Goal: Find contact information: Find contact information

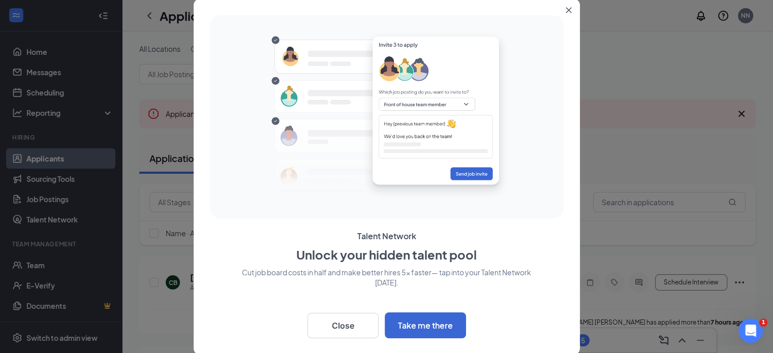
click at [569, 8] on icon "Close" at bounding box center [569, 10] width 6 height 6
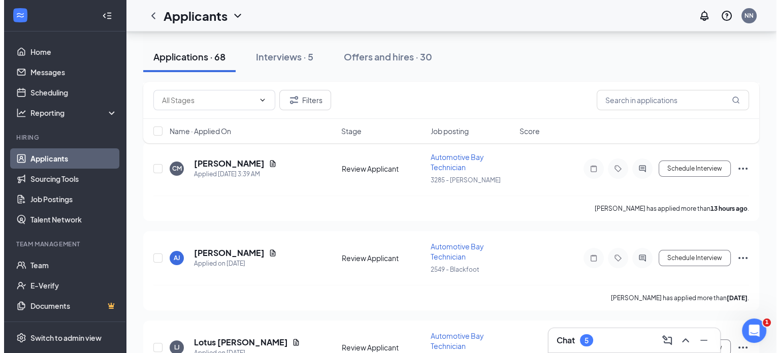
scroll to position [254, 0]
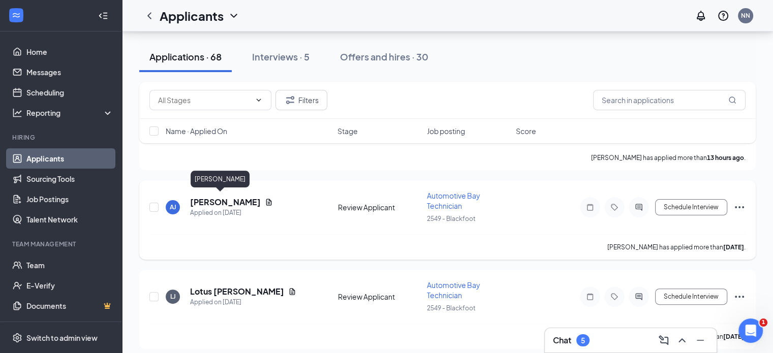
click at [202, 198] on h5 "[PERSON_NAME]" at bounding box center [225, 202] width 71 height 11
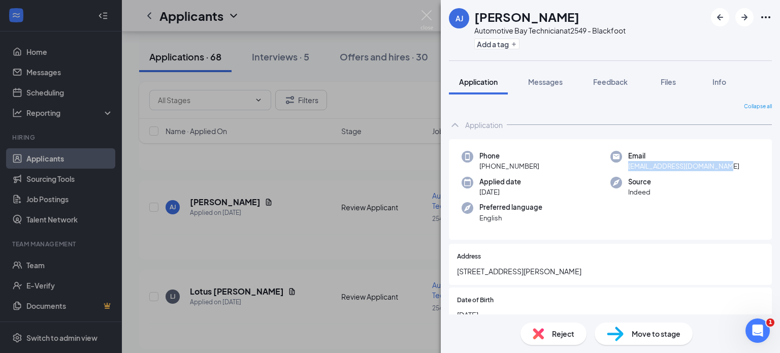
drag, startPoint x: 721, startPoint y: 165, endPoint x: 622, endPoint y: 170, distance: 99.2
click at [622, 170] on div "Email [EMAIL_ADDRESS][DOMAIN_NAME]" at bounding box center [685, 161] width 149 height 21
copy span "[EMAIL_ADDRESS][DOMAIN_NAME]"
